Goal: Task Accomplishment & Management: Manage account settings

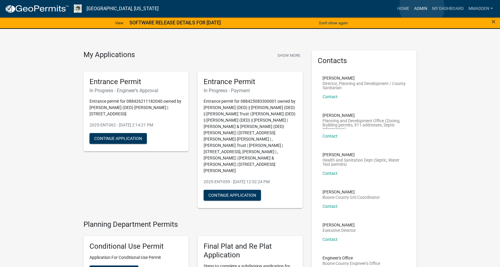
click at [422, 8] on link "Admin" at bounding box center [421, 8] width 18 height 11
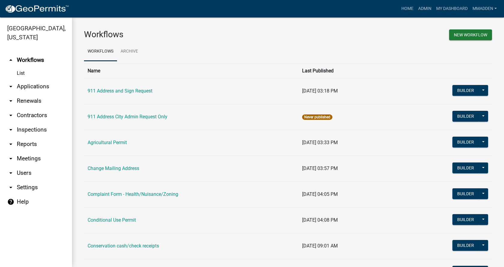
click at [34, 79] on link "arrow_drop_down Applications" at bounding box center [36, 86] width 72 height 14
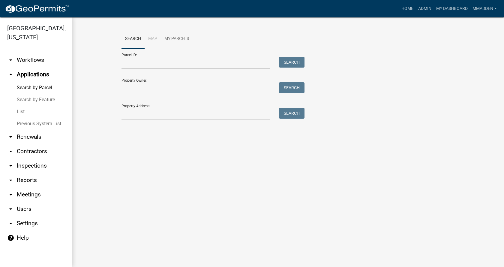
click at [20, 106] on link "List" at bounding box center [36, 112] width 72 height 12
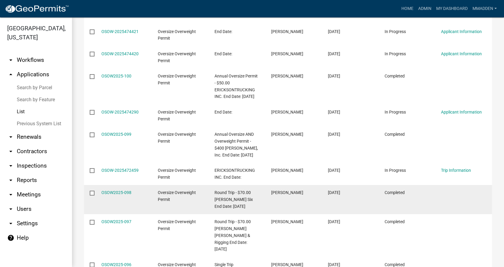
scroll to position [120, 0]
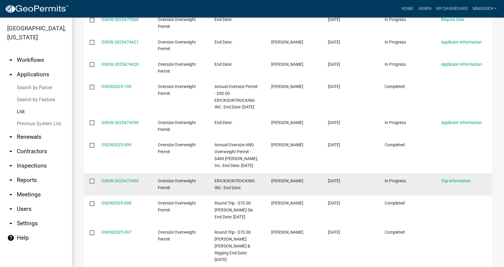
click at [92, 183] on input "checkbox" at bounding box center [92, 181] width 4 height 4
checkbox input "true"
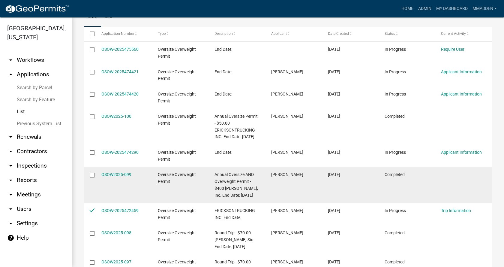
scroll to position [60, 0]
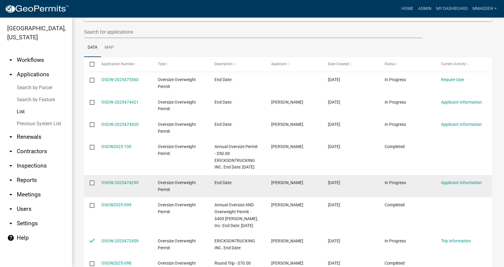
click at [92, 184] on input "checkbox" at bounding box center [92, 182] width 4 height 4
checkbox input "true"
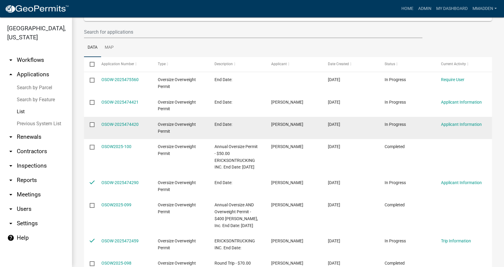
click at [92, 125] on input "checkbox" at bounding box center [92, 124] width 4 height 4
checkbox input "true"
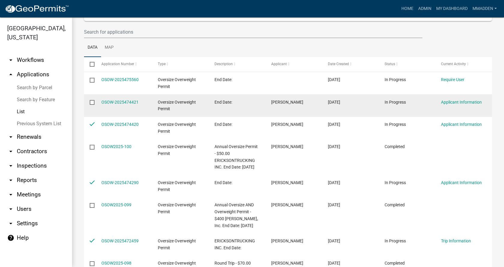
click at [94, 108] on datatable-body-cell at bounding box center [89, 105] width 11 height 22
click at [91, 101] on input "checkbox" at bounding box center [92, 102] width 4 height 4
checkbox input "true"
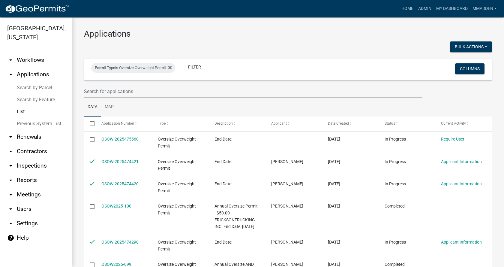
scroll to position [0, 0]
click at [484, 44] on button "Bulk Actions" at bounding box center [471, 47] width 42 height 11
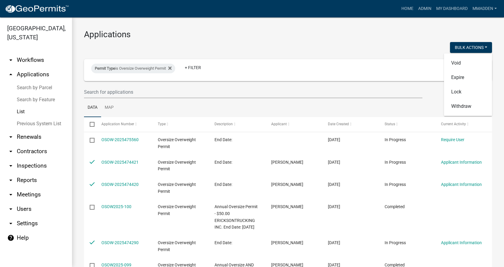
click at [390, 50] on div "Bulk Actions Void Expire Lock Withdraw" at bounding box center [392, 48] width 209 height 12
click at [92, 122] on input "checkbox" at bounding box center [92, 124] width 4 height 4
checkbox input "true"
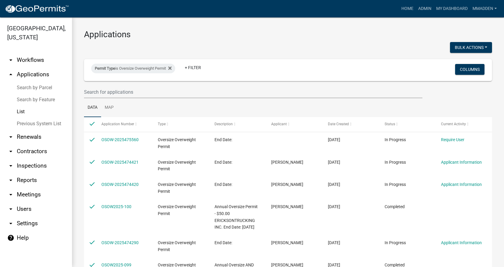
checkbox input "true"
click at [92, 124] on input "checkbox" at bounding box center [92, 124] width 4 height 4
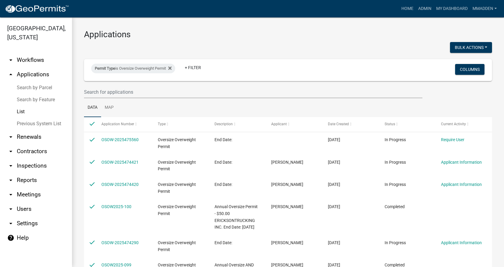
checkbox input "false"
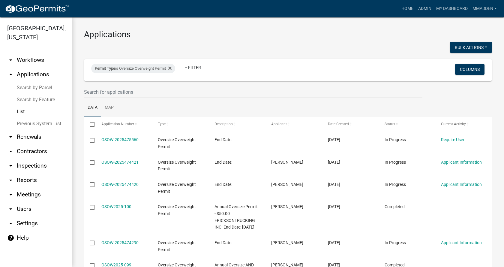
checkbox input "false"
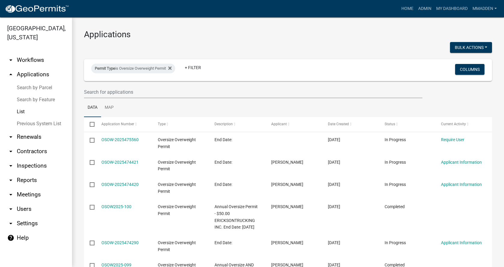
checkbox input "false"
